Goal: Task Accomplishment & Management: Complete application form

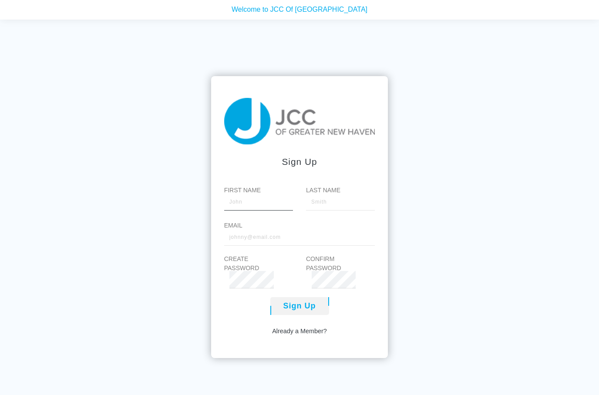
click at [267, 211] on input "First Name" at bounding box center [258, 201] width 69 height 17
type input "[PERSON_NAME]"
click at [332, 211] on input "Last Name" at bounding box center [340, 201] width 69 height 17
type input "s"
type input "Sun"
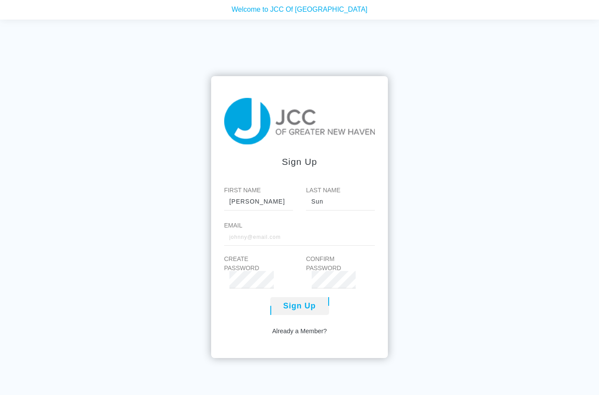
click at [255, 246] on input "Email" at bounding box center [299, 236] width 151 height 17
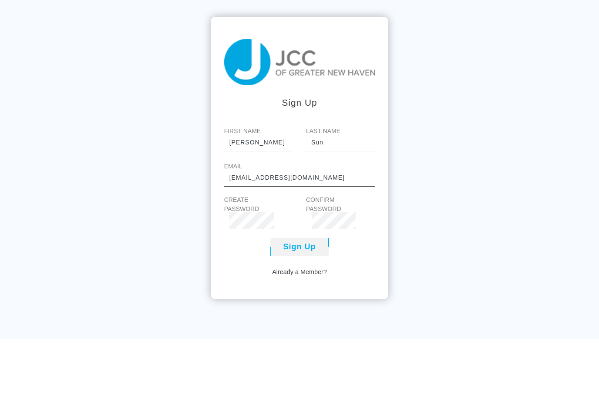
scroll to position [8, 0]
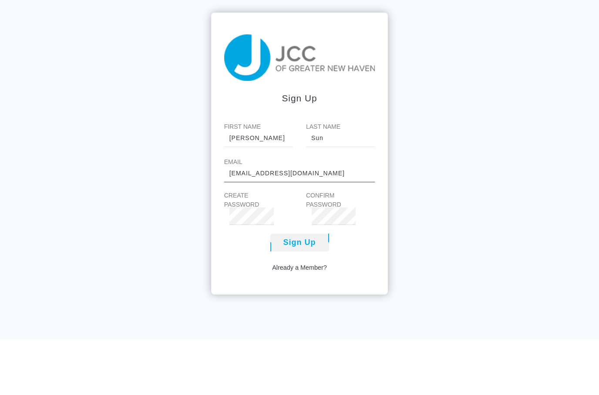
type input "[EMAIL_ADDRESS][DOMAIN_NAME]"
click at [308, 289] on button "Sign Up" at bounding box center [299, 298] width 59 height 18
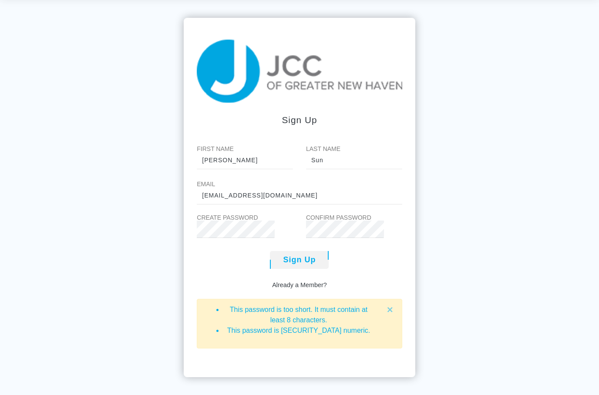
scroll to position [54, 0]
click at [391, 304] on span "×" at bounding box center [390, 310] width 6 height 12
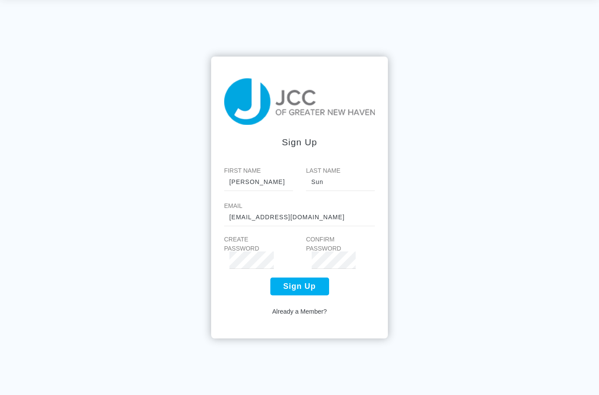
click at [293, 278] on button "Sign Up" at bounding box center [299, 287] width 59 height 18
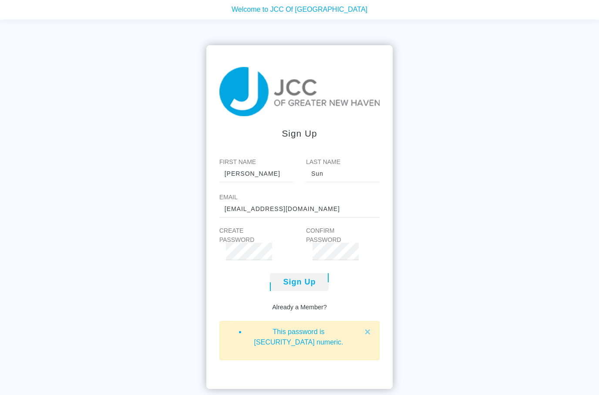
click at [364, 338] on span "×" at bounding box center [367, 332] width 6 height 12
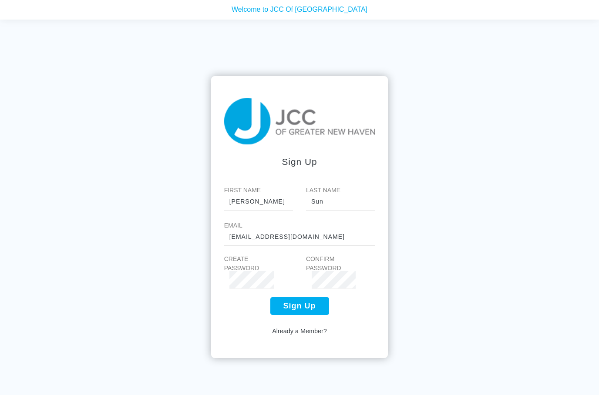
click at [305, 315] on button "Sign Up" at bounding box center [299, 306] width 59 height 18
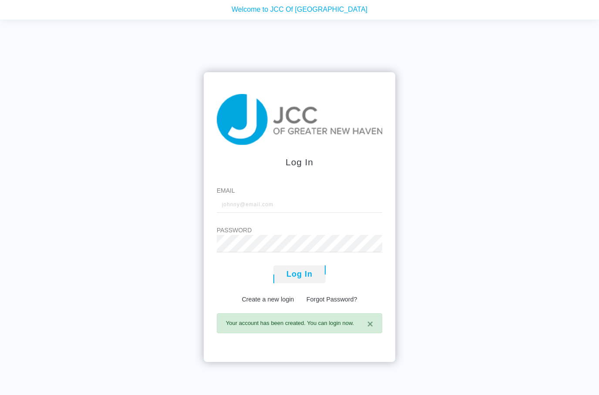
click at [268, 213] on input "Email" at bounding box center [300, 203] width 166 height 17
type input "[EMAIL_ADDRESS][DOMAIN_NAME]"
click at [297, 283] on button "Log In" at bounding box center [299, 274] width 52 height 18
